Goal: Submit feedback/report problem

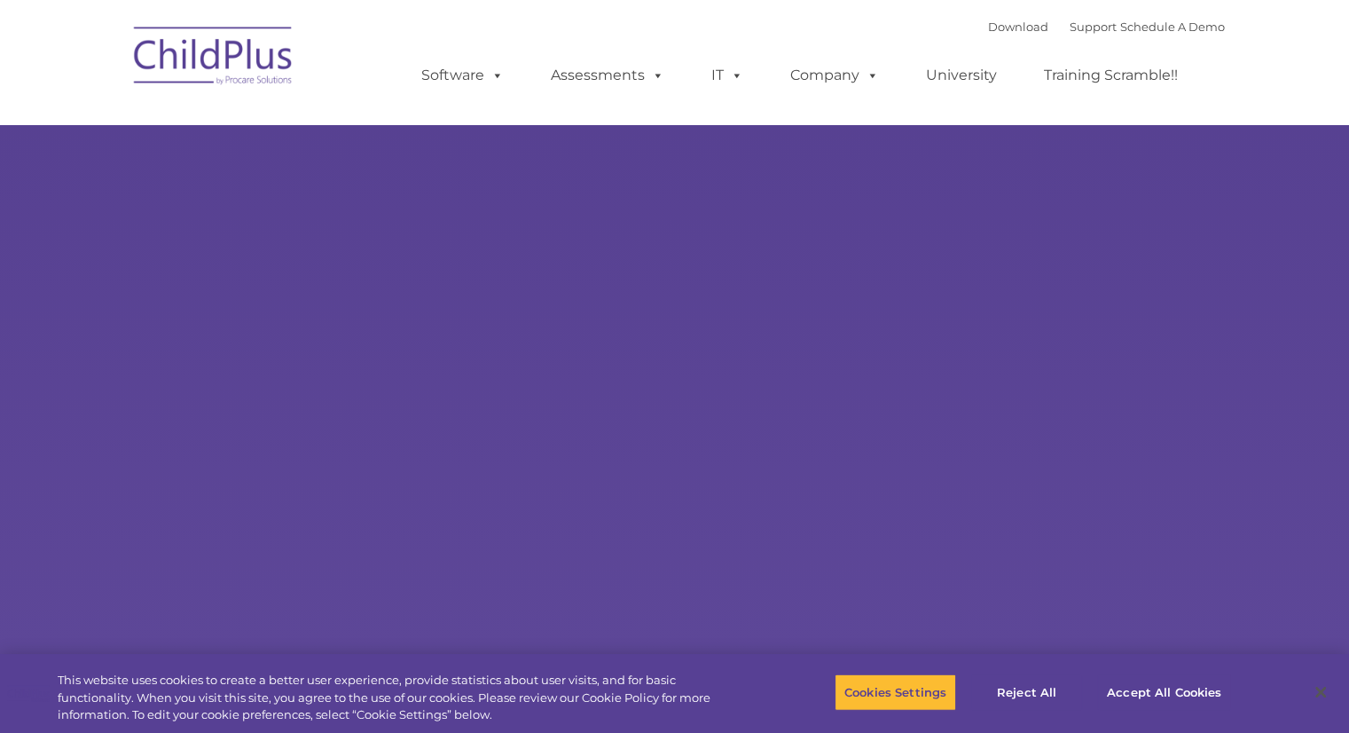
select select "MEDIUM"
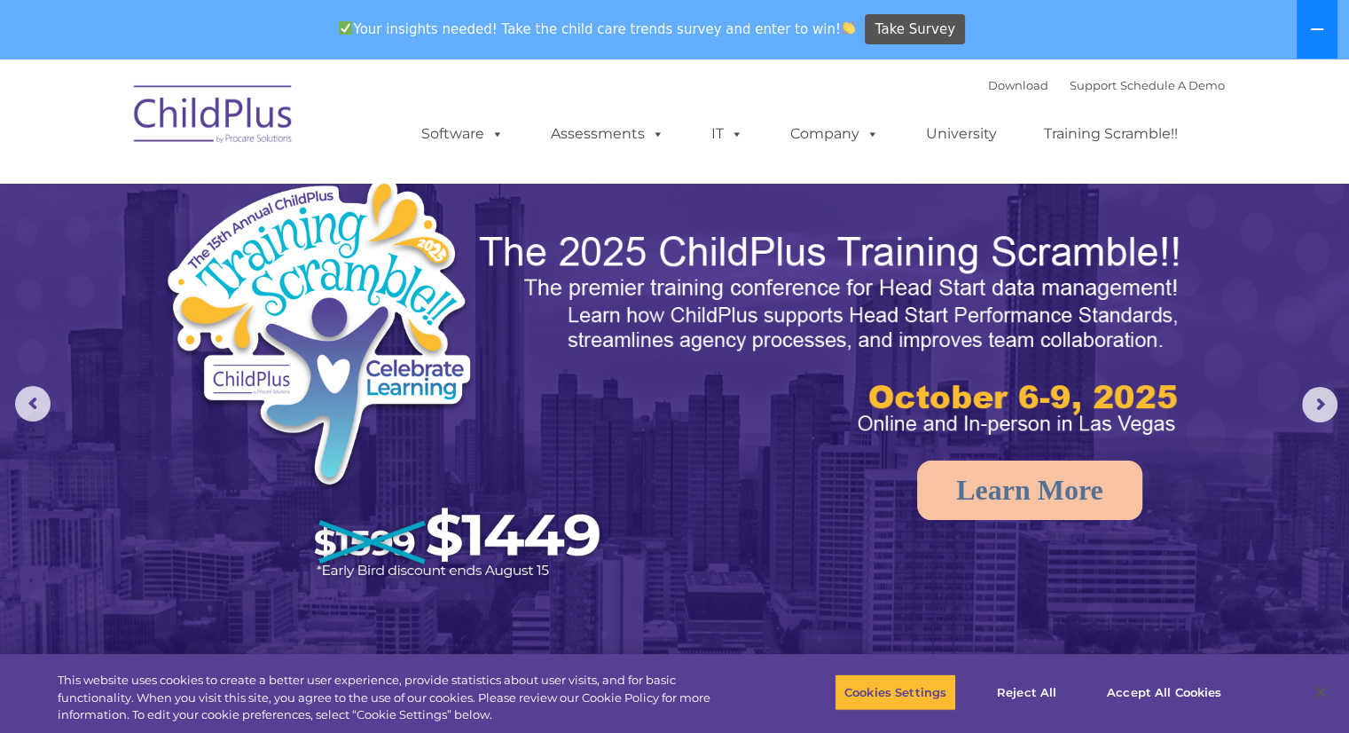
click at [1325, 17] on button at bounding box center [1317, 29] width 41 height 59
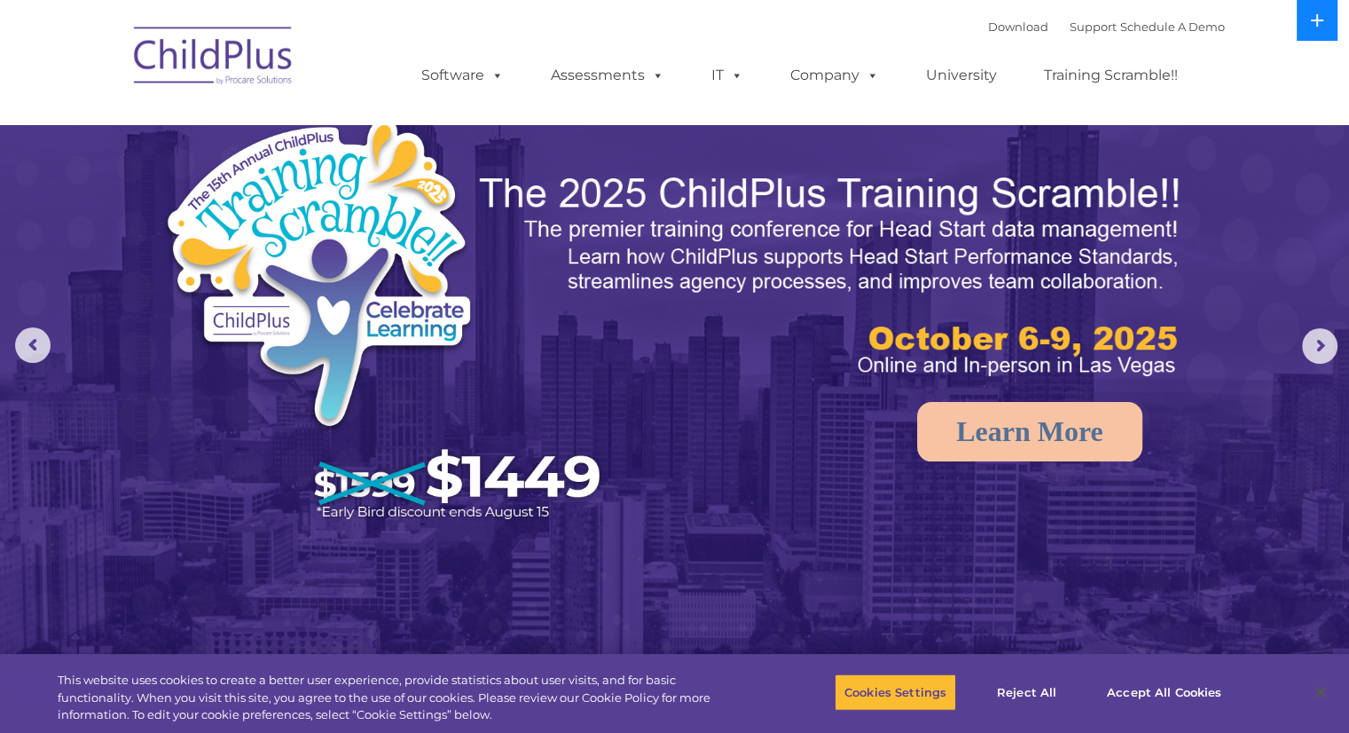
click at [1325, 17] on button at bounding box center [1317, 20] width 41 height 41
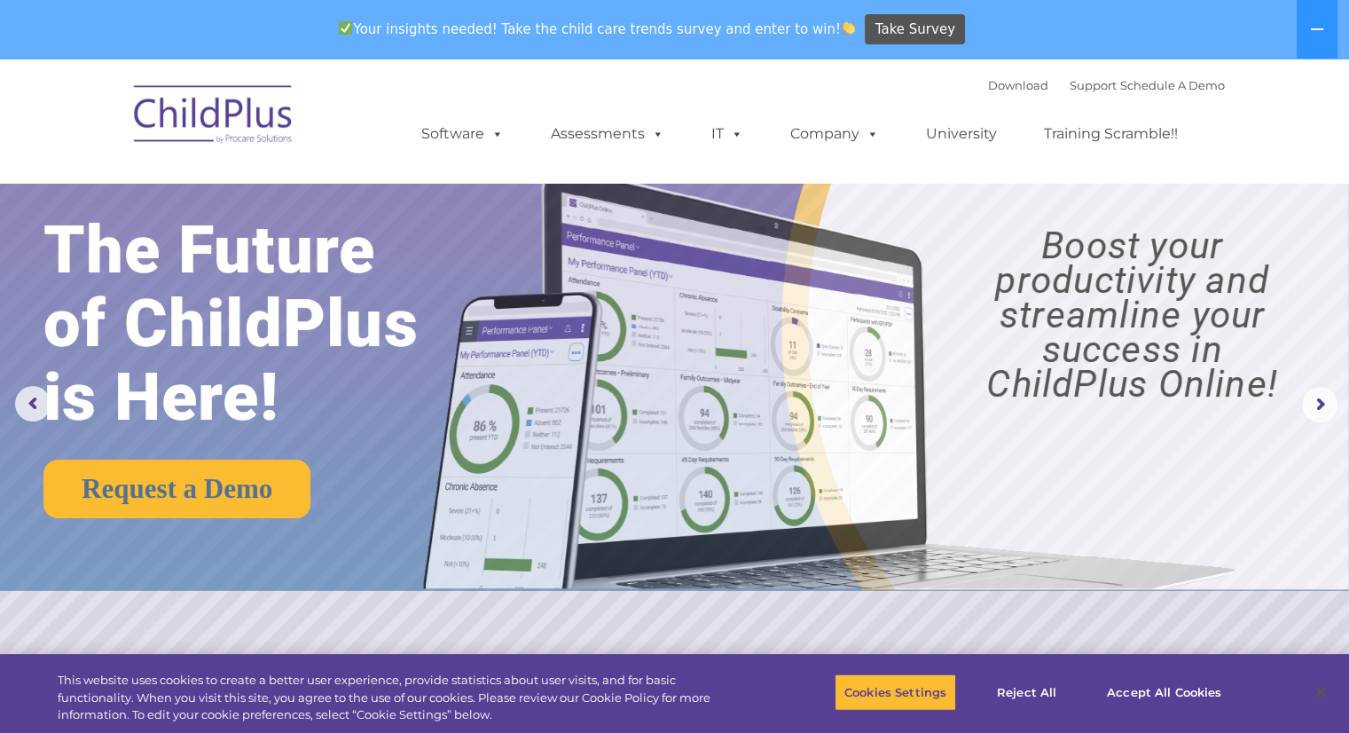
click at [185, 125] on img at bounding box center [213, 117] width 177 height 89
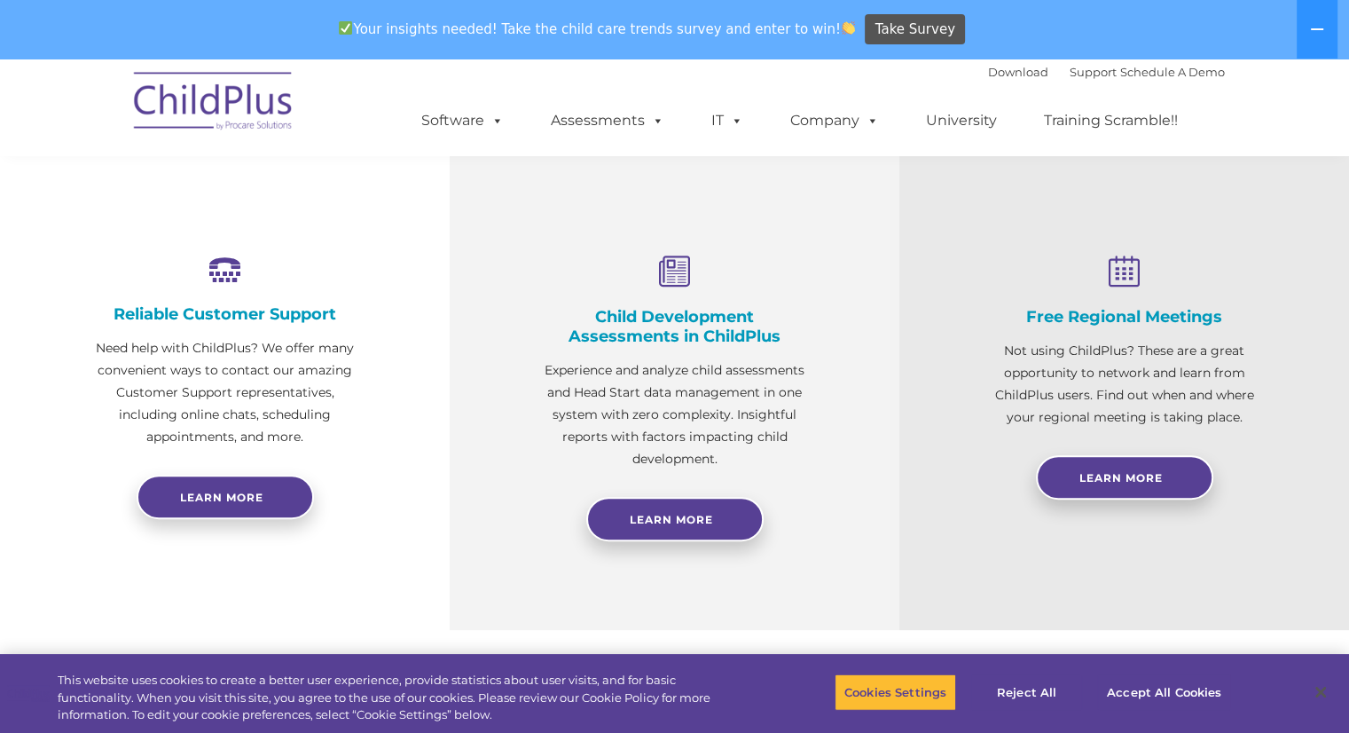
scroll to position [646, 0]
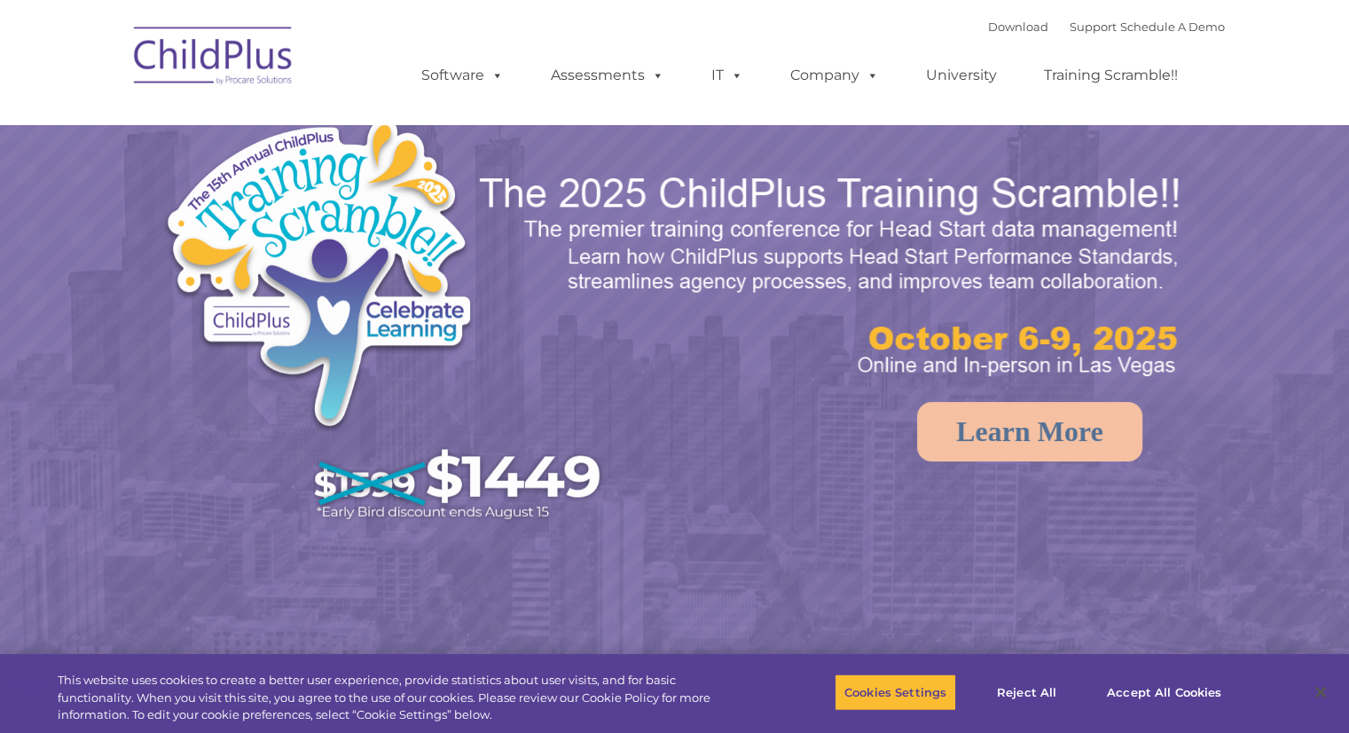
select select "MEDIUM"
